Goal: Find specific page/section: Find specific page/section

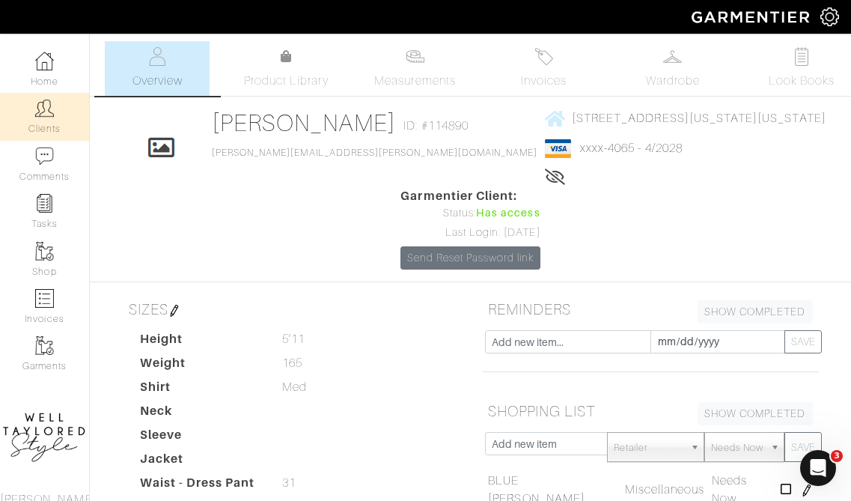
click at [48, 118] on link "Clients" at bounding box center [44, 116] width 89 height 47
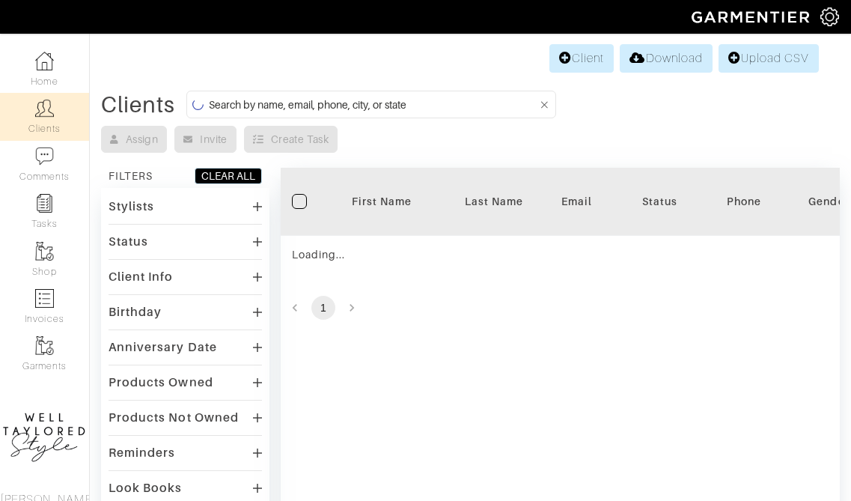
click at [314, 97] on input at bounding box center [373, 104] width 329 height 19
type input "[PERSON_NAME]"
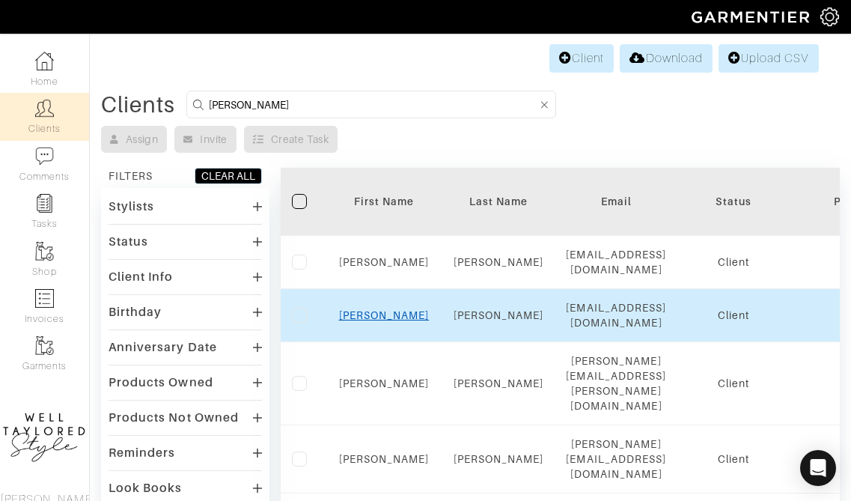
click at [380, 315] on link "[PERSON_NAME]" at bounding box center [384, 315] width 91 height 12
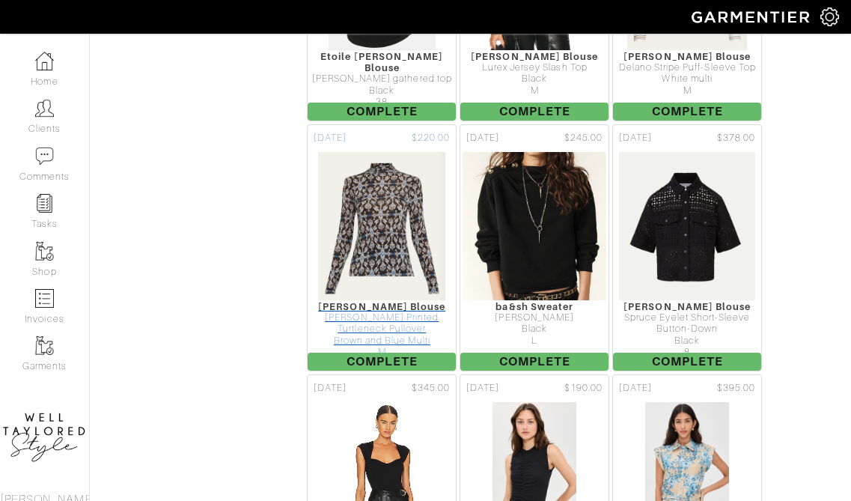
scroll to position [4111, 0]
